Goal: Task Accomplishment & Management: Use online tool/utility

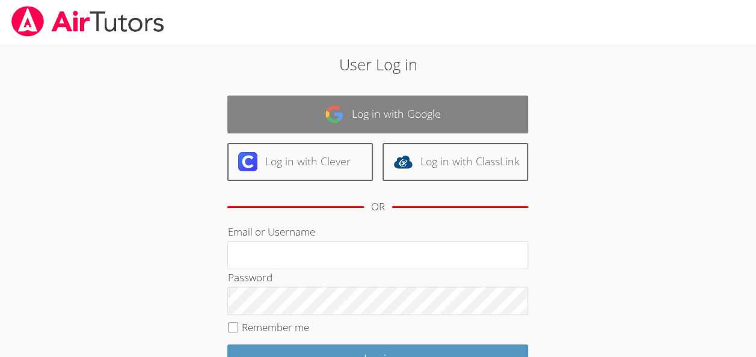
click at [347, 108] on link "Log in with Google" at bounding box center [377, 115] width 301 height 38
click at [332, 113] on img at bounding box center [334, 114] width 19 height 19
click at [347, 117] on link "Log in with Google" at bounding box center [377, 115] width 301 height 38
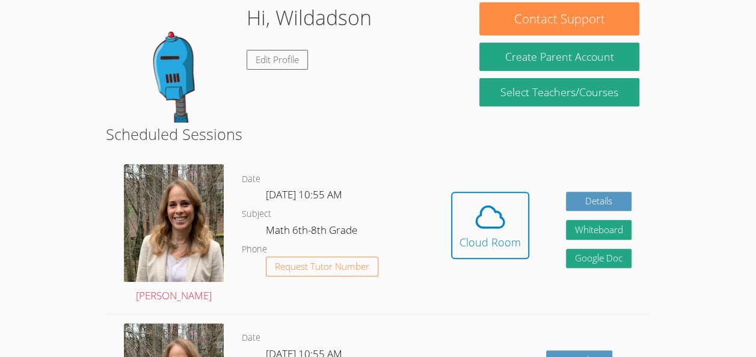
scroll to position [196, 0]
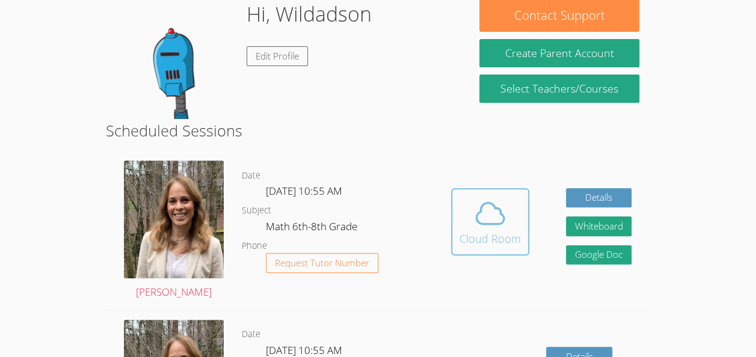
click at [473, 249] on button "Cloud Room" at bounding box center [490, 221] width 78 height 67
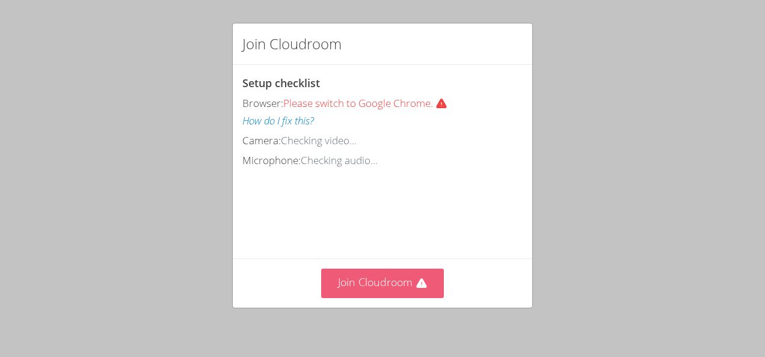
click at [357, 285] on button "Join Cloudroom" at bounding box center [382, 283] width 123 height 29
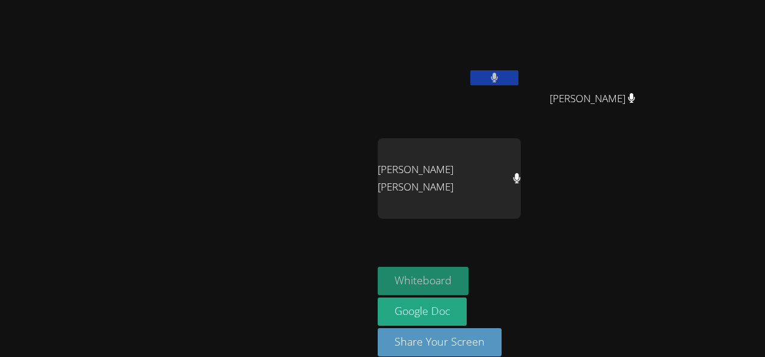
click at [468, 275] on button "Whiteboard" at bounding box center [423, 281] width 91 height 28
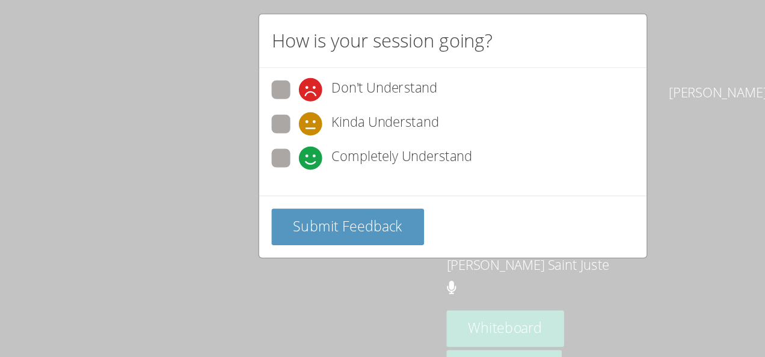
click at [264, 138] on icon at bounding box center [272, 135] width 18 height 18
click at [264, 138] on input "Completely Understand" at bounding box center [268, 132] width 10 height 10
radio input "true"
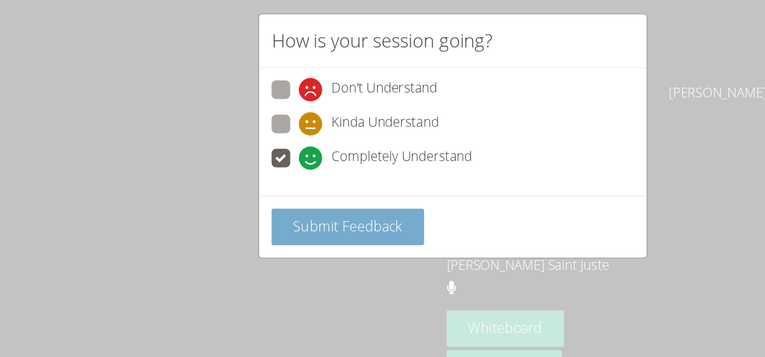
click at [316, 185] on span "Submit Feedback" at bounding box center [301, 187] width 84 height 14
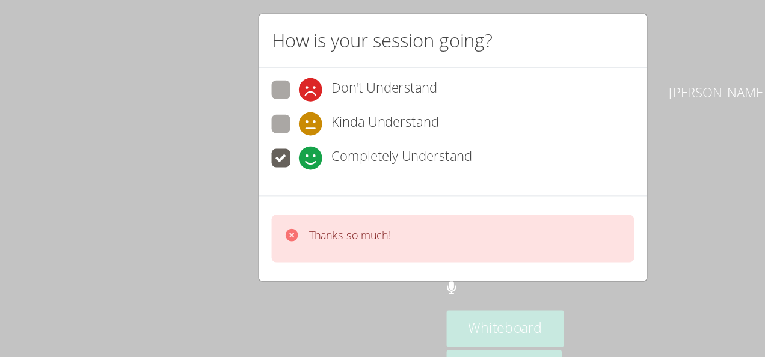
click at [351, 196] on div "Thanks so much!" at bounding box center [382, 197] width 280 height 37
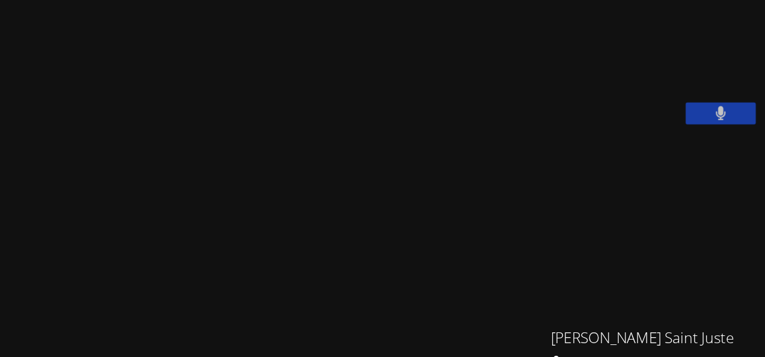
scroll to position [14, 0]
